Goal: Transaction & Acquisition: Purchase product/service

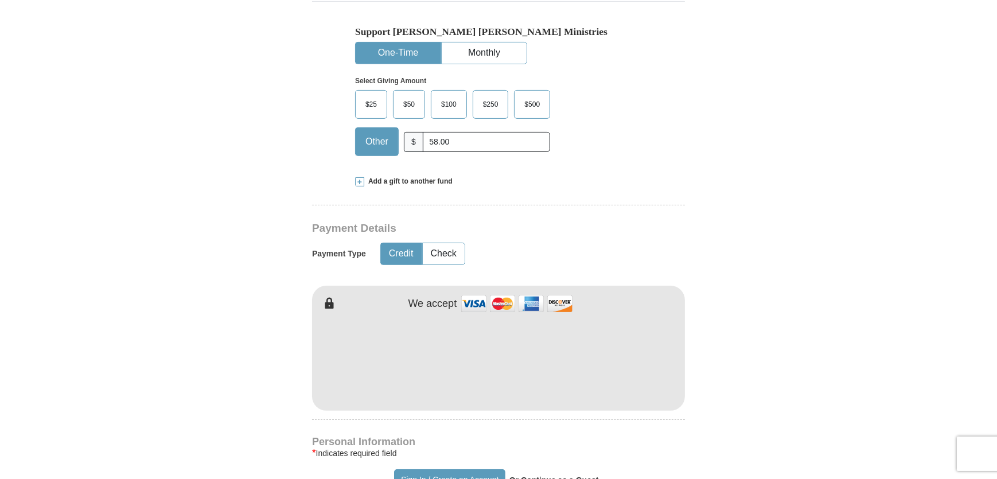
scroll to position [365, 0]
type input "Ly"
type input "[PERSON_NAME]"
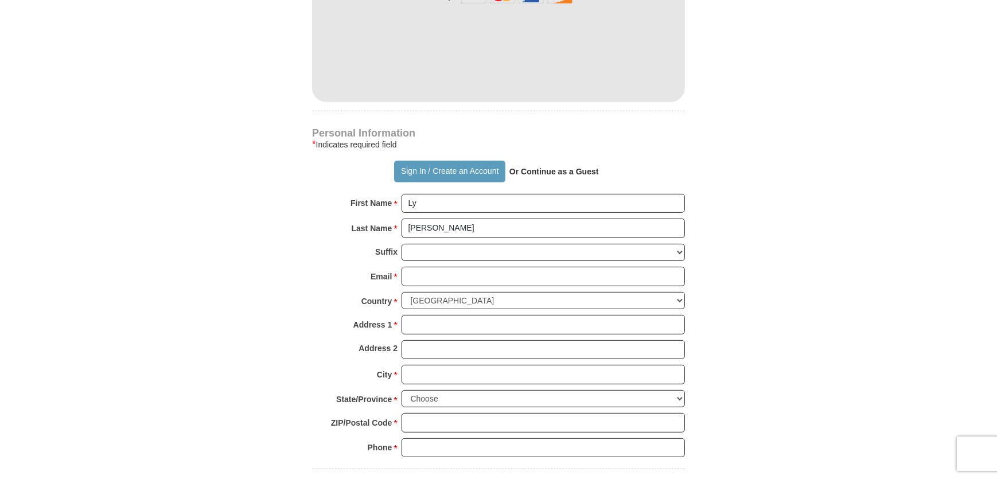
scroll to position [678, 0]
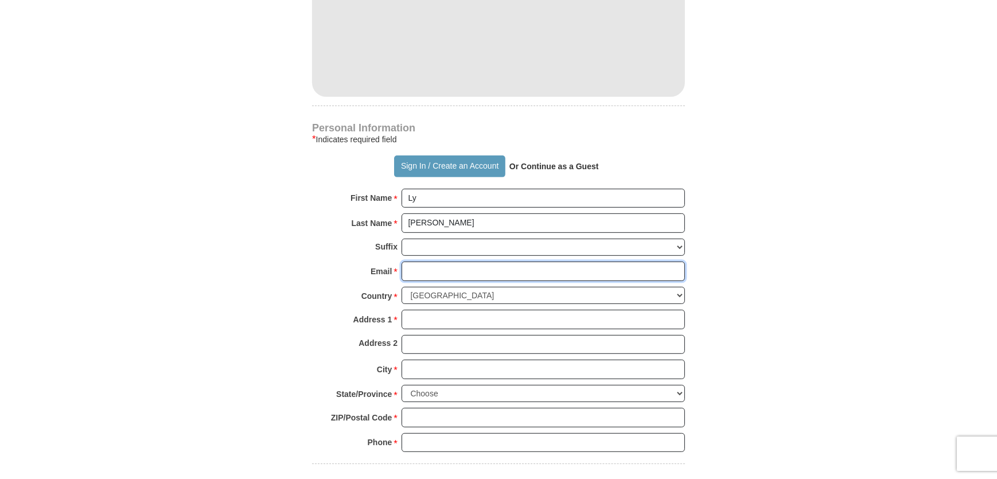
click at [410, 272] on input "Email *" at bounding box center [543, 272] width 283 height 20
type input "[EMAIL_ADDRESS][DOMAIN_NAME]"
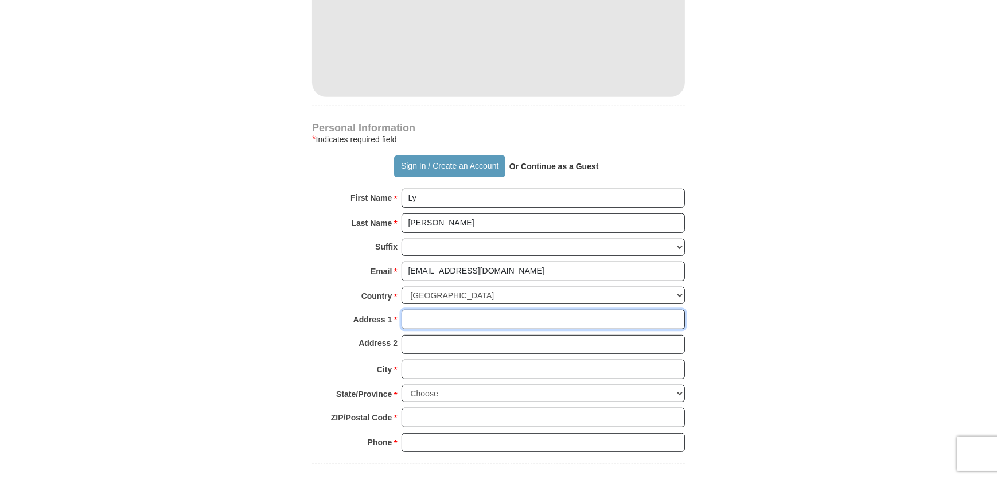
type input "[STREET_ADDRESS]"
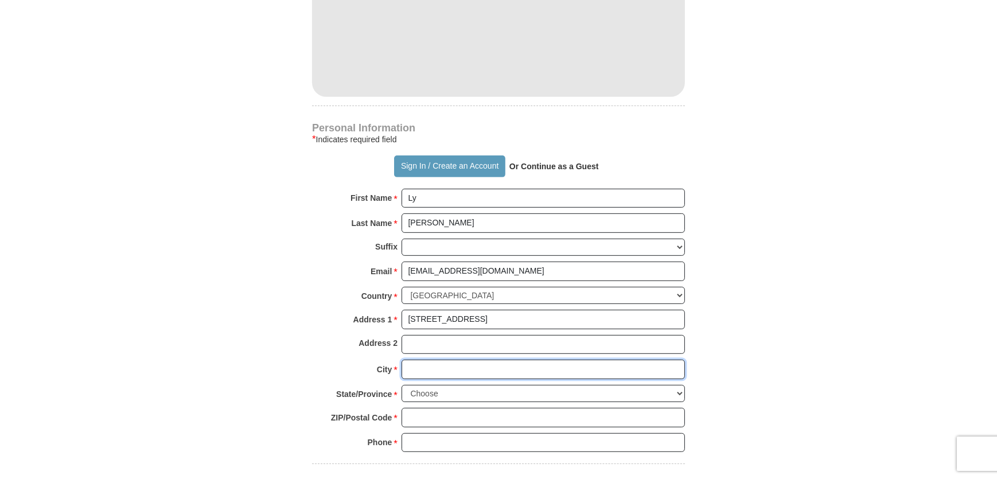
type input "Prince [PERSON_NAME]"
select select "VA"
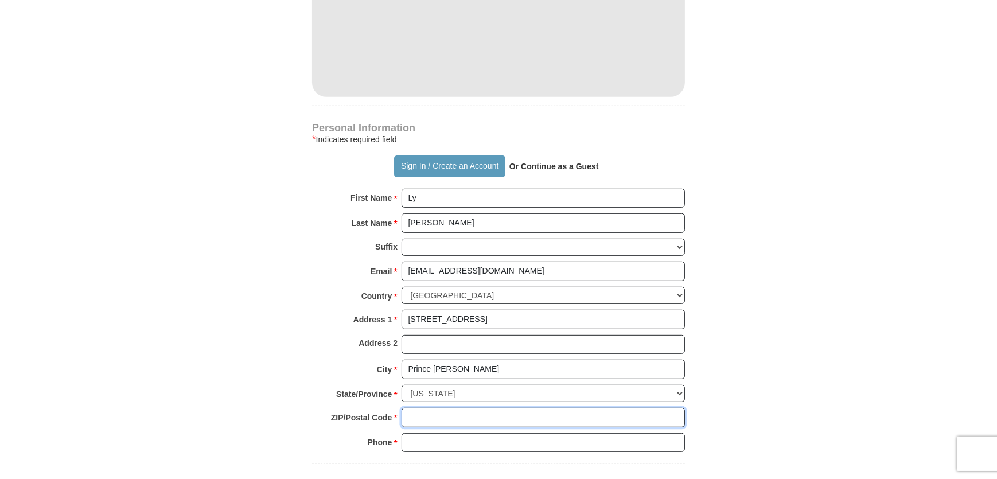
type input "23875-3204"
type input "8047324643"
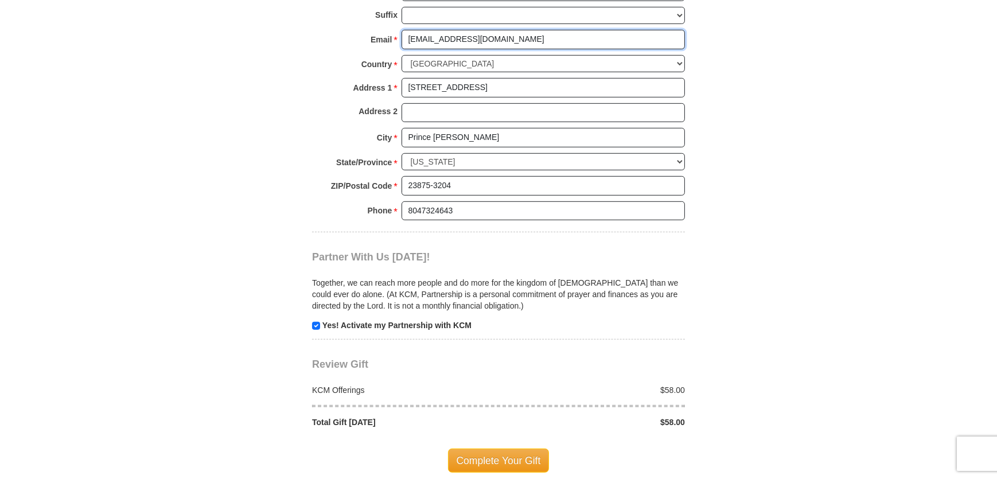
scroll to position [912, 0]
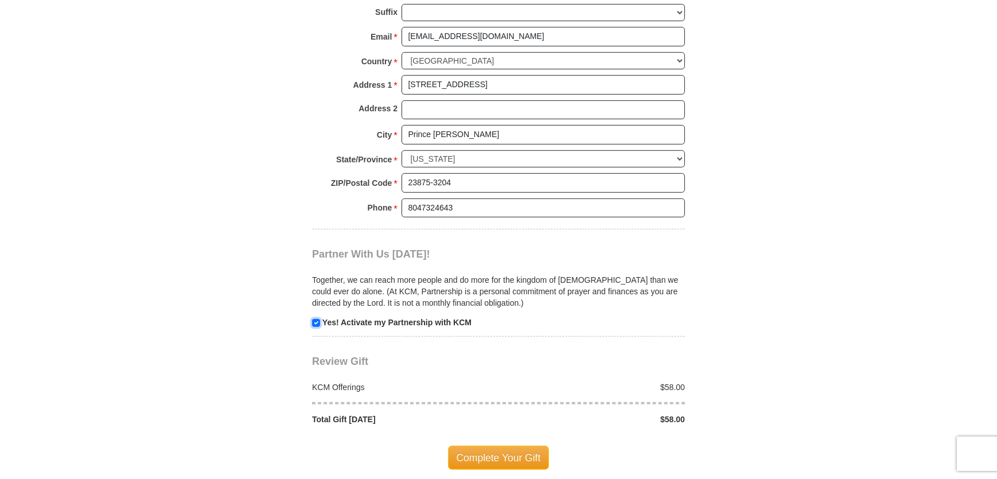
click at [316, 320] on input "checkbox" at bounding box center [316, 323] width 8 height 8
checkbox input "false"
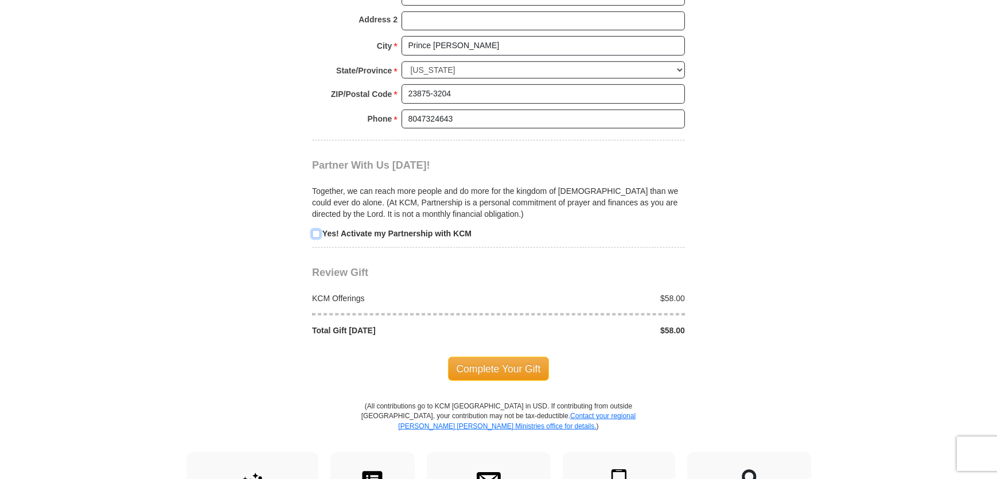
scroll to position [1004, 0]
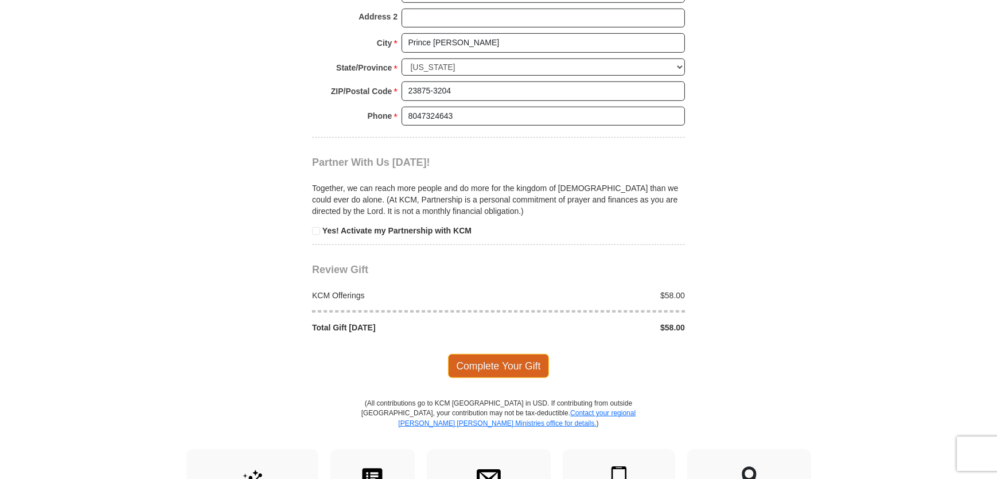
click at [509, 364] on span "Complete Your Gift" at bounding box center [499, 366] width 102 height 24
